Goal: Transaction & Acquisition: Book appointment/travel/reservation

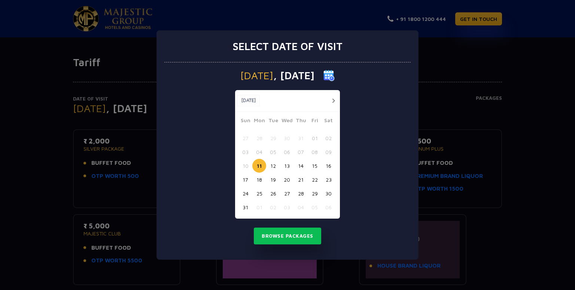
click at [332, 99] on button "button" at bounding box center [333, 100] width 9 height 9
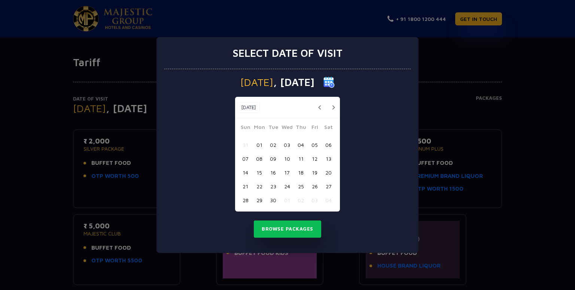
click at [247, 173] on button "14" at bounding box center [245, 173] width 14 height 14
click at [291, 228] on button "Browse Packages" at bounding box center [287, 229] width 67 height 17
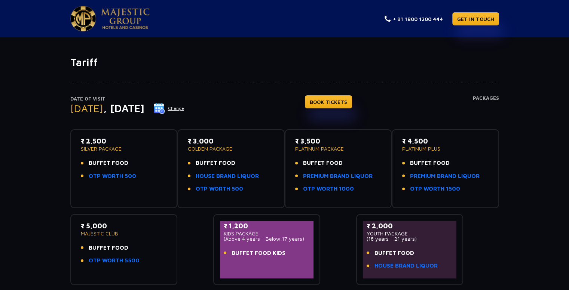
click at [207, 150] on p "GOLDEN PACKAGE" at bounding box center [231, 148] width 86 height 5
click at [339, 104] on link "BOOK TICKETS" at bounding box center [328, 101] width 47 height 13
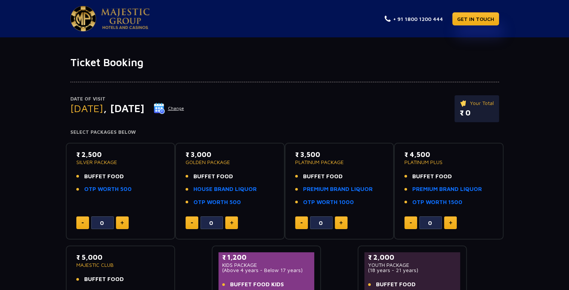
click at [235, 220] on button at bounding box center [231, 223] width 13 height 13
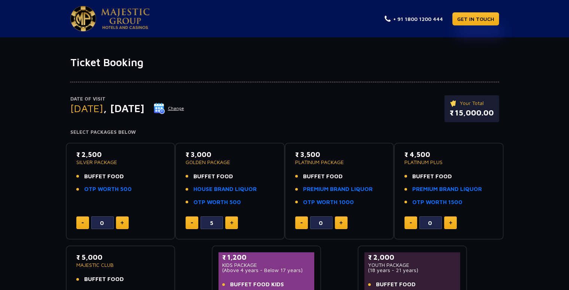
click at [235, 220] on button at bounding box center [231, 223] width 13 height 13
type input "6"
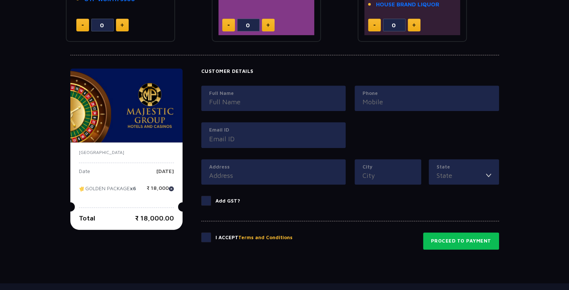
scroll to position [295, 0]
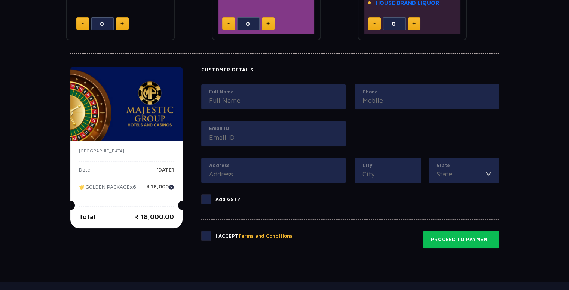
click at [207, 235] on span at bounding box center [206, 236] width 10 height 10
click at [0, 0] on input "checkbox" at bounding box center [0, 0] width 0 height 0
click at [222, 100] on input "Full Name" at bounding box center [273, 100] width 129 height 10
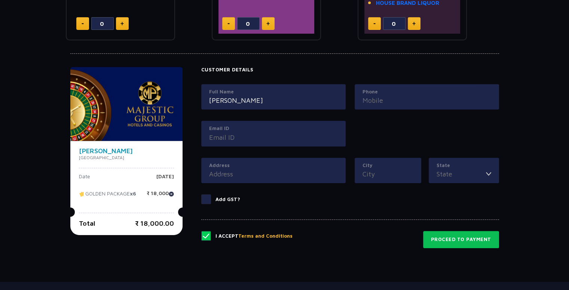
type input "[PERSON_NAME]"
click at [375, 102] on input "Phone" at bounding box center [427, 100] width 129 height 10
type input "9284232948"
click at [299, 134] on input "Email ID" at bounding box center [273, 138] width 129 height 10
type input "[EMAIL_ADDRESS][DOMAIN_NAME]"
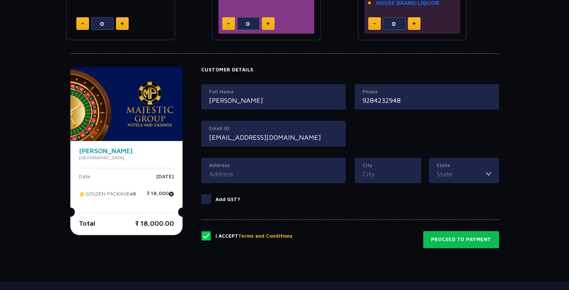
click at [290, 169] on input "Address" at bounding box center [273, 174] width 129 height 10
type input "c"
type input "[PERSON_NAME]"
click at [382, 170] on input "City" at bounding box center [388, 174] width 51 height 10
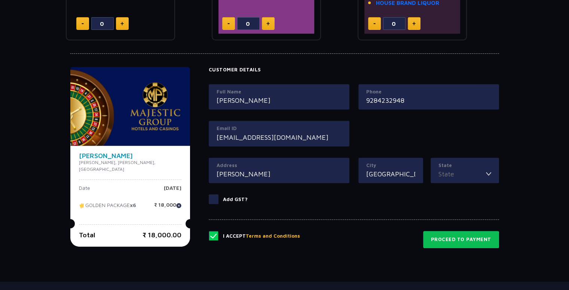
type input "[GEOGRAPHIC_DATA]"
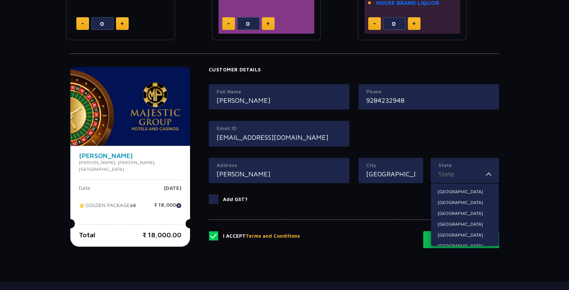
click at [448, 176] on input "State" at bounding box center [463, 174] width 48 height 10
click at [457, 236] on li "[GEOGRAPHIC_DATA]" at bounding box center [465, 235] width 68 height 10
type input "[GEOGRAPHIC_DATA]"
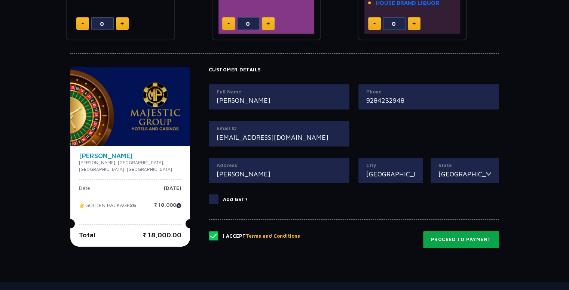
click at [448, 237] on button "Proceed to Payment" at bounding box center [461, 239] width 76 height 17
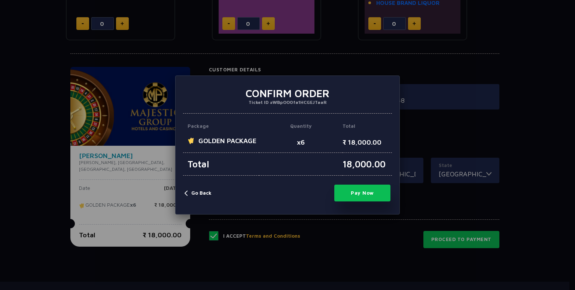
click at [503, 94] on div "× Confirm Order Ticket ID #WBpOO0fa1HCGEJTaaR Package Quantity Total GOLDEN PAC…" at bounding box center [287, 145] width 575 height 290
